Goal: Check status: Check status

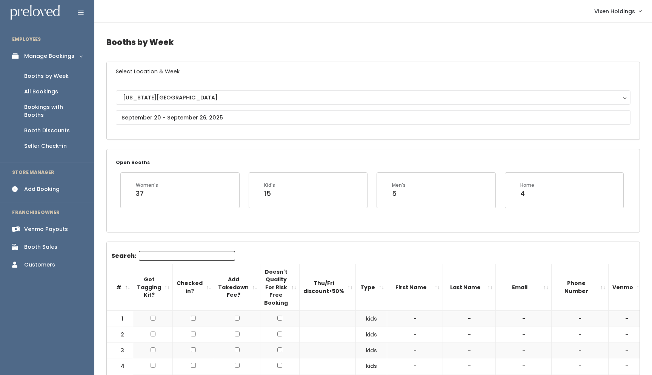
click at [57, 126] on div "Booth Discounts" at bounding box center [47, 130] width 46 height 8
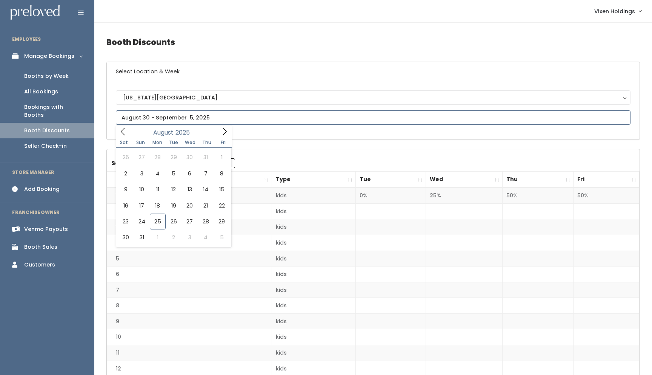
click at [150, 116] on input "text" at bounding box center [373, 117] width 515 height 14
type input "August 23 to August 29"
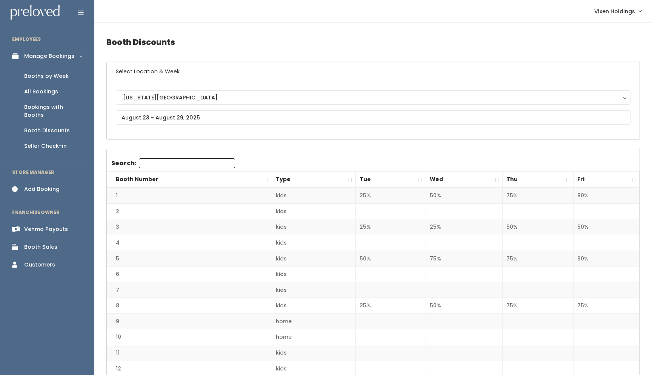
click at [49, 79] on div "Booths by Week" at bounding box center [46, 76] width 45 height 8
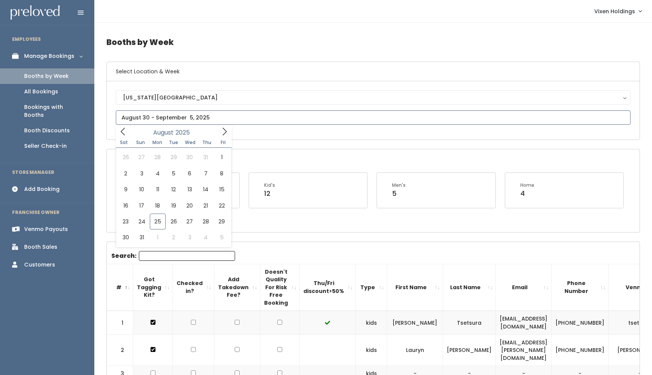
click at [188, 119] on input "text" at bounding box center [373, 117] width 515 height 14
type input "[DATE] to [DATE]"
